Goal: Transaction & Acquisition: Purchase product/service

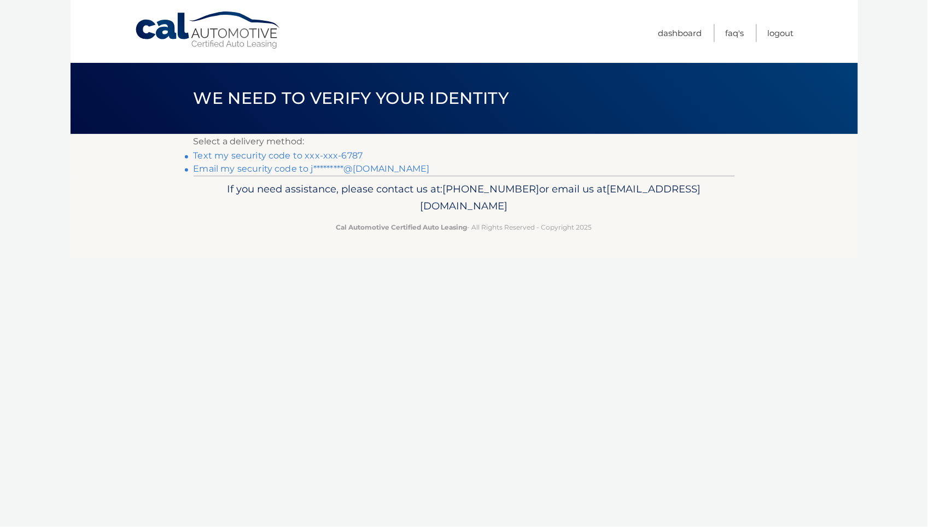
click at [342, 153] on link "Text my security code to xxx-xxx-6787" at bounding box center [278, 155] width 169 height 10
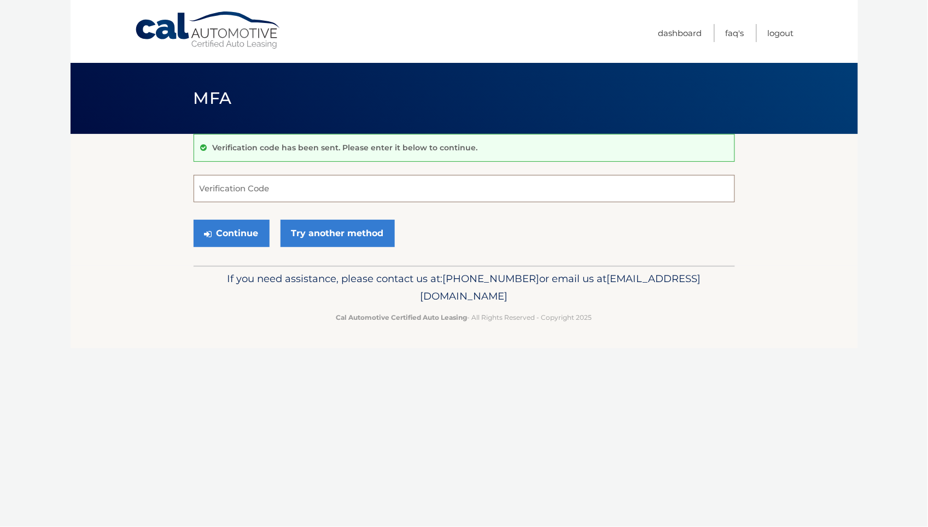
click at [327, 181] on input "Verification Code" at bounding box center [464, 188] width 541 height 27
type input "906949"
click at [237, 232] on button "Continue" at bounding box center [232, 233] width 76 height 27
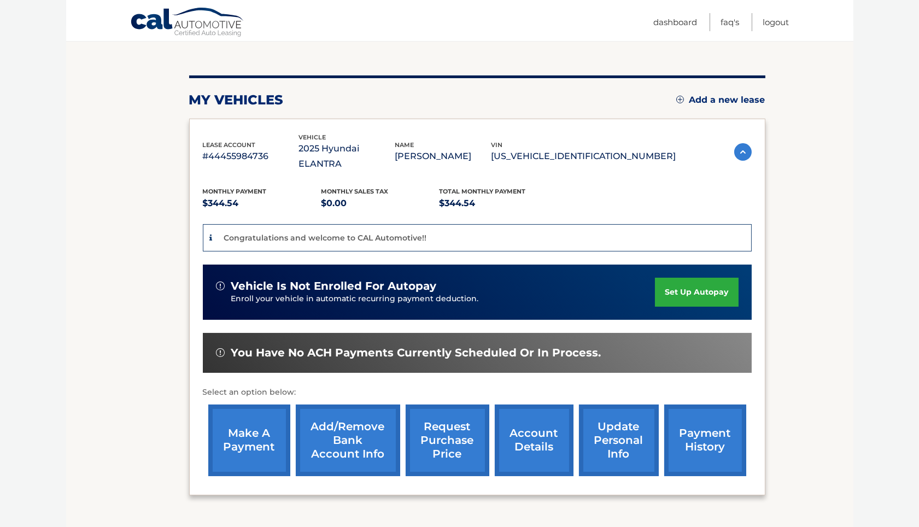
scroll to position [110, 0]
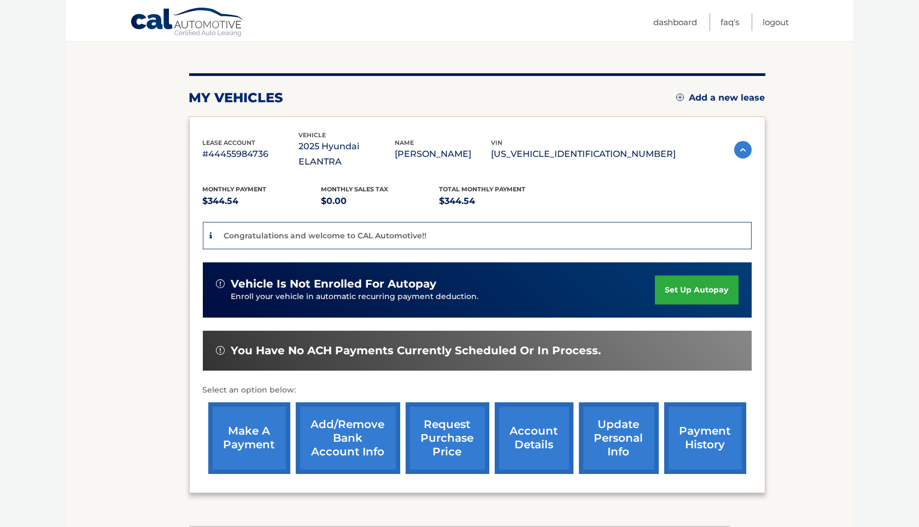
click at [253, 419] on link "make a payment" at bounding box center [249, 438] width 82 height 72
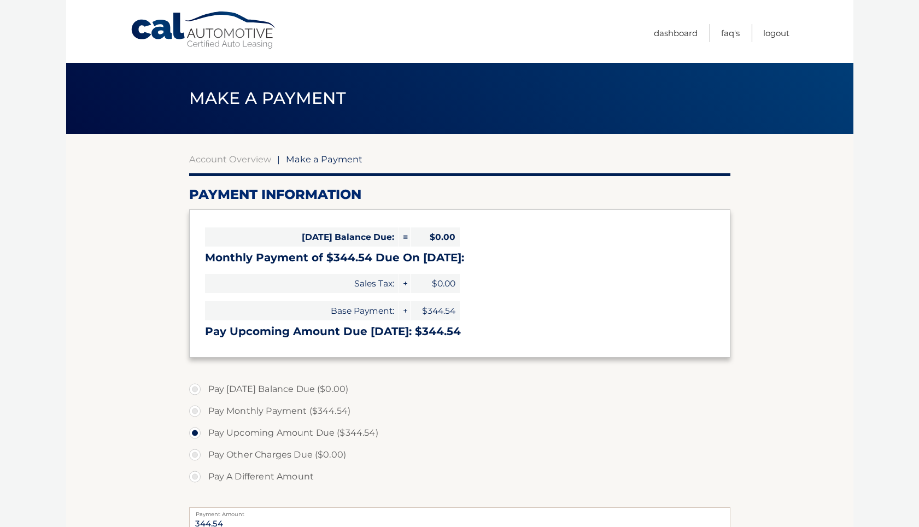
select select "ZDA0NTk5YzMtY2ZmOC00ZWM3LTg4YTUtODY4NWIzMjQyM2Rm"
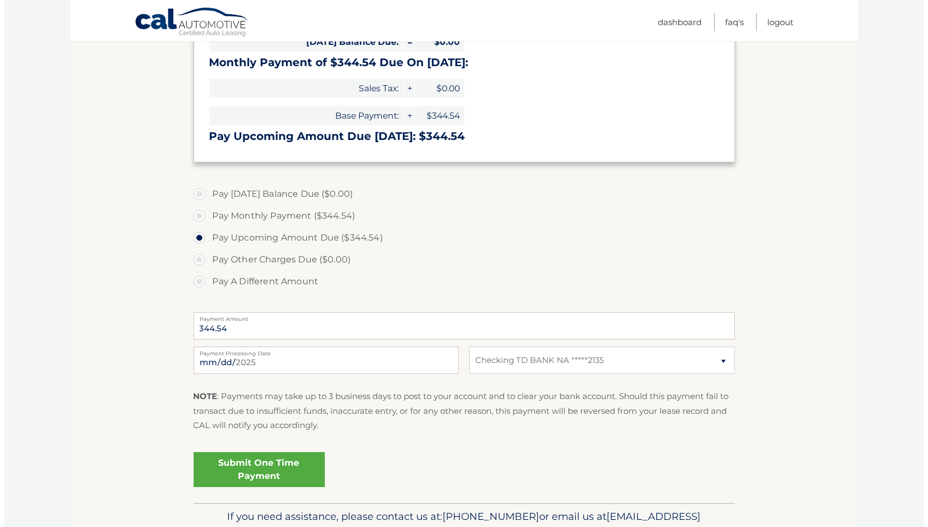
scroll to position [197, 0]
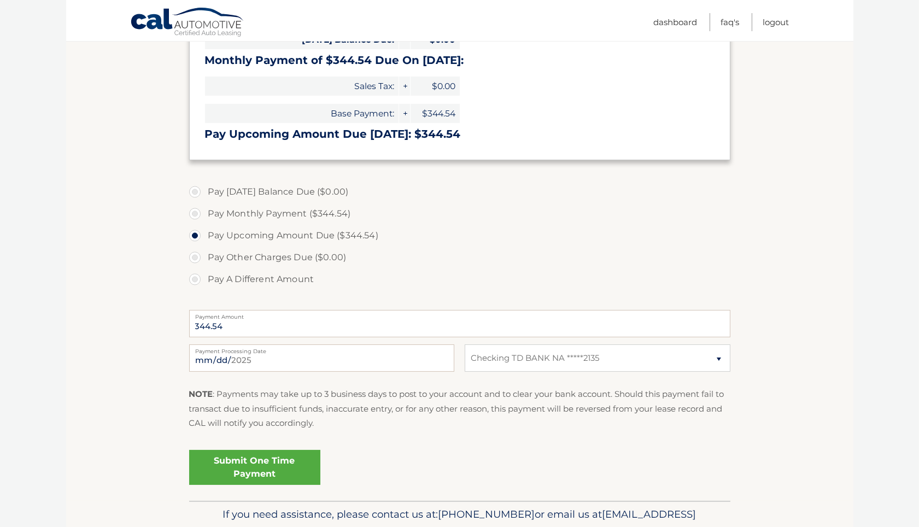
click at [268, 472] on link "Submit One Time Payment" at bounding box center [254, 467] width 131 height 35
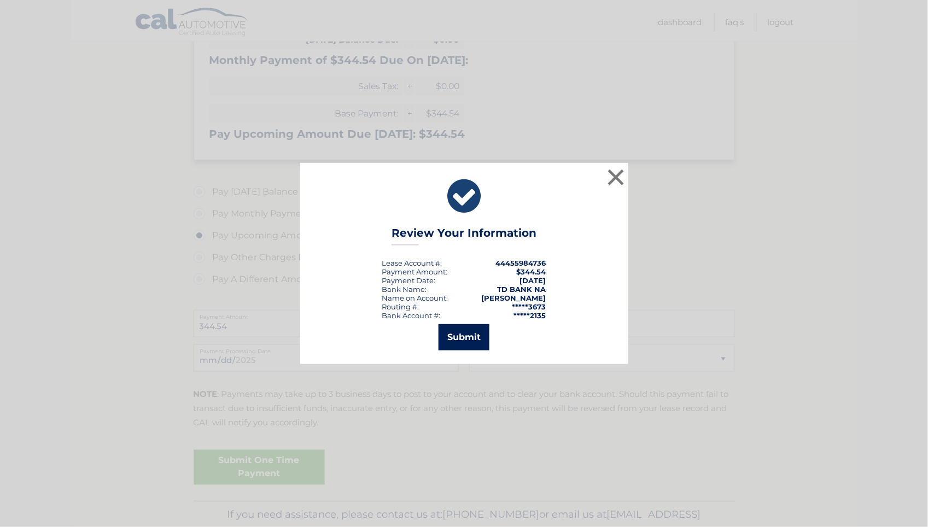
click at [473, 343] on button "Submit" at bounding box center [463, 337] width 51 height 26
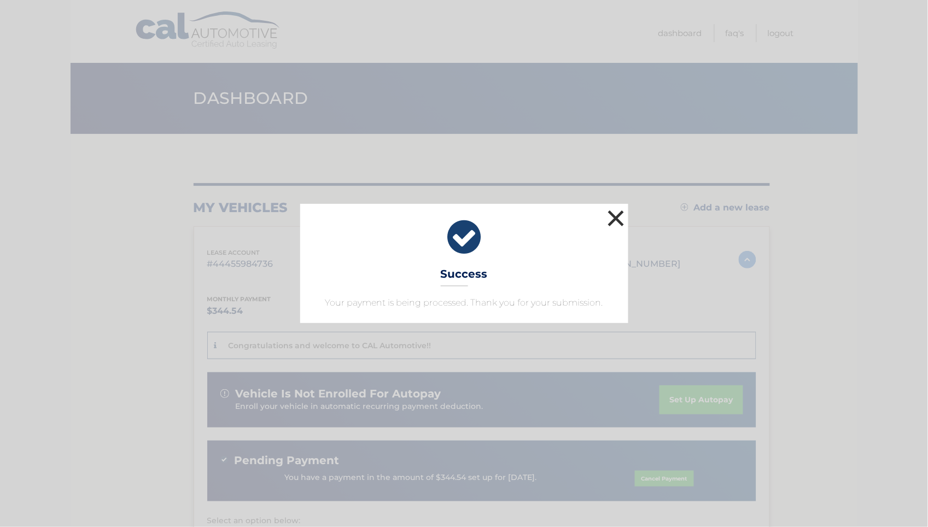
click at [615, 219] on button "×" at bounding box center [616, 218] width 22 height 22
